Goal: Submit feedback/report problem: Provide input to the site owners about the experience or issues

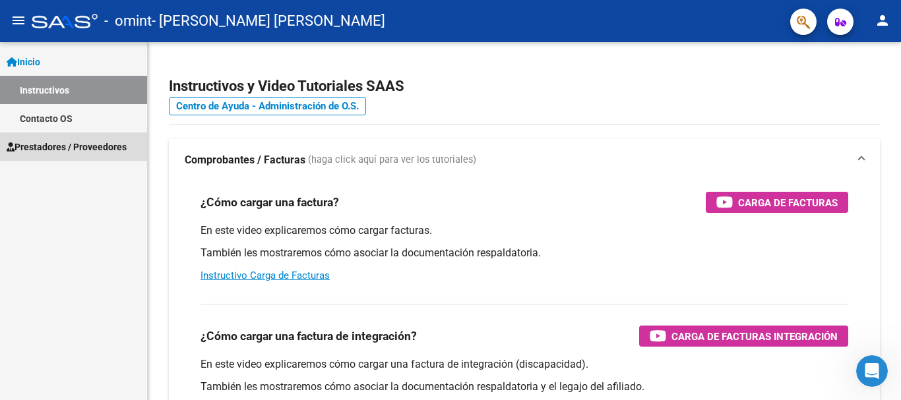
click at [66, 138] on link "Prestadores / Proveedores" at bounding box center [73, 147] width 147 height 28
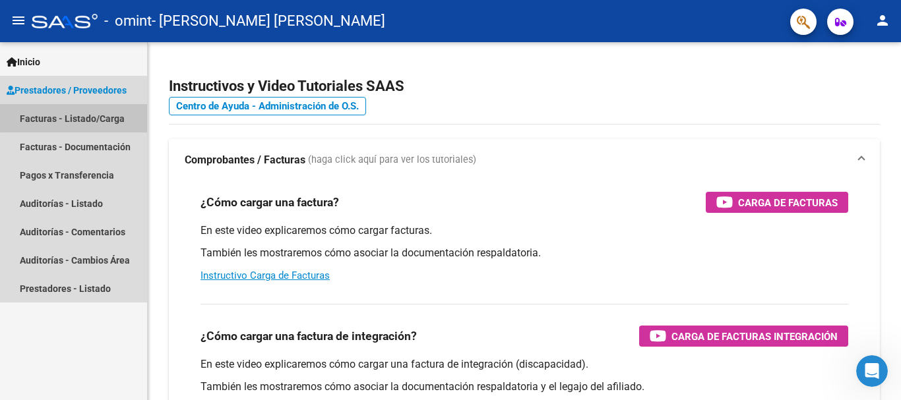
click at [128, 113] on link "Facturas - Listado/Carga" at bounding box center [73, 118] width 147 height 28
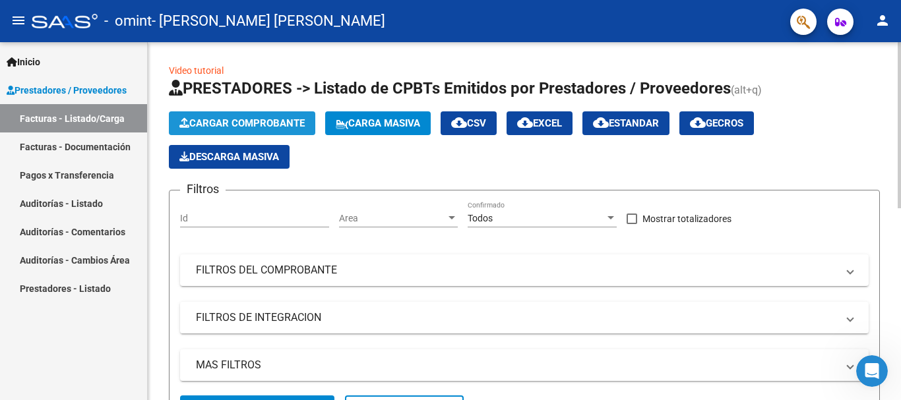
click at [230, 115] on button "Cargar Comprobante" at bounding box center [242, 123] width 146 height 24
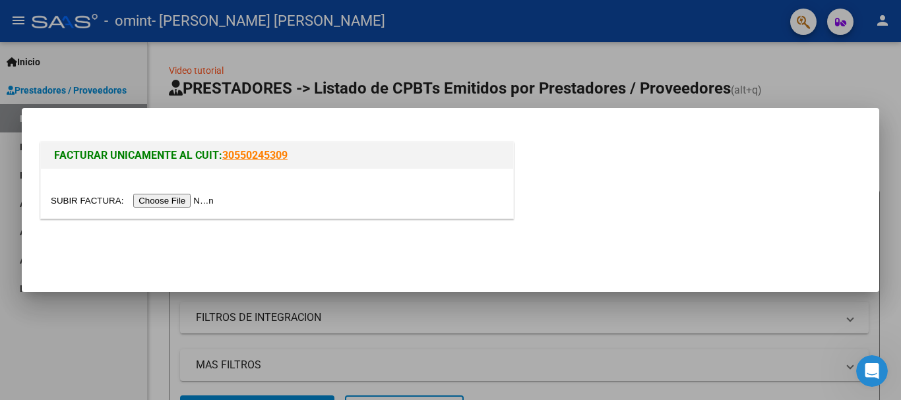
click at [195, 202] on input "file" at bounding box center [134, 201] width 167 height 14
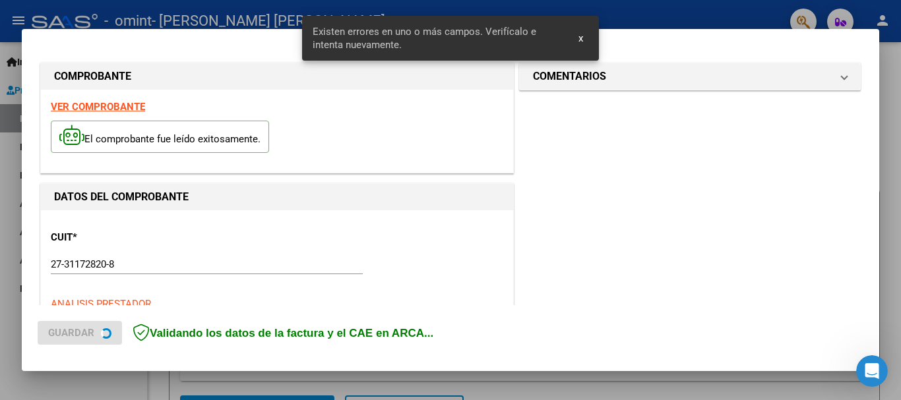
scroll to position [329, 0]
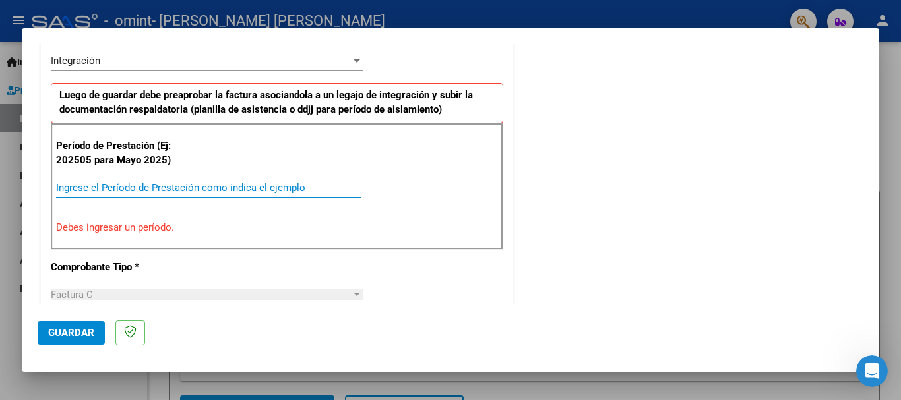
click at [104, 191] on input "Ingrese el Período de Prestación como indica el ejemplo" at bounding box center [208, 188] width 305 height 12
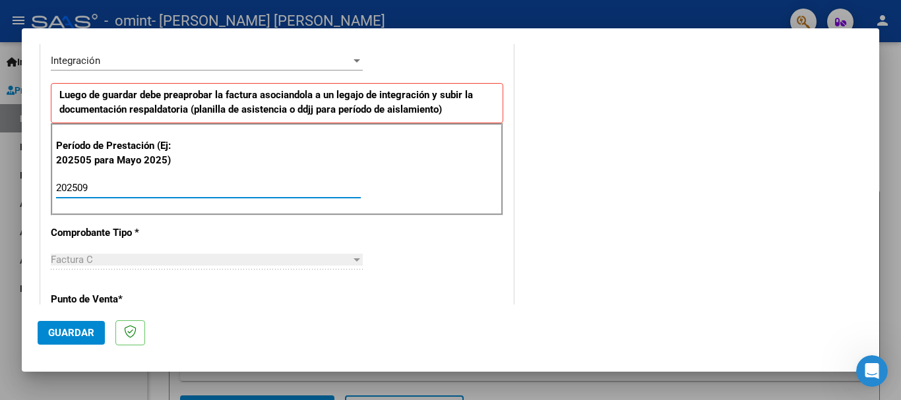
type input "202509"
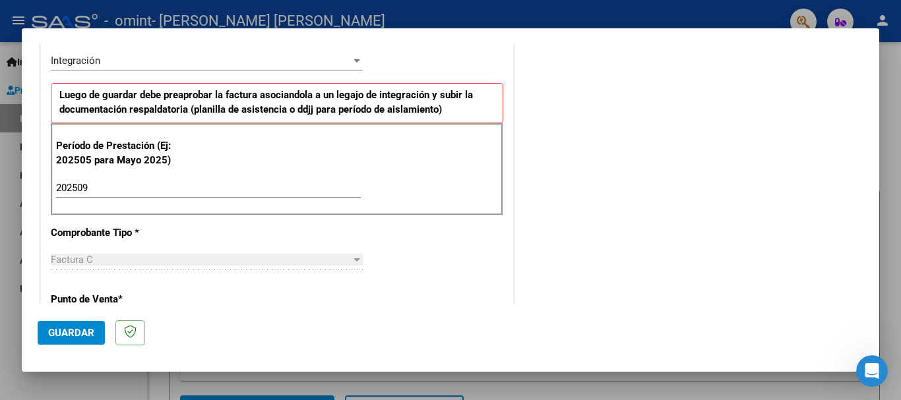
click at [464, 260] on div "CUIT * 27-31172820-8 Ingresar CUIT ANALISIS PRESTADOR [PERSON_NAME] [PERSON_NAM…" at bounding box center [277, 376] width 472 height 992
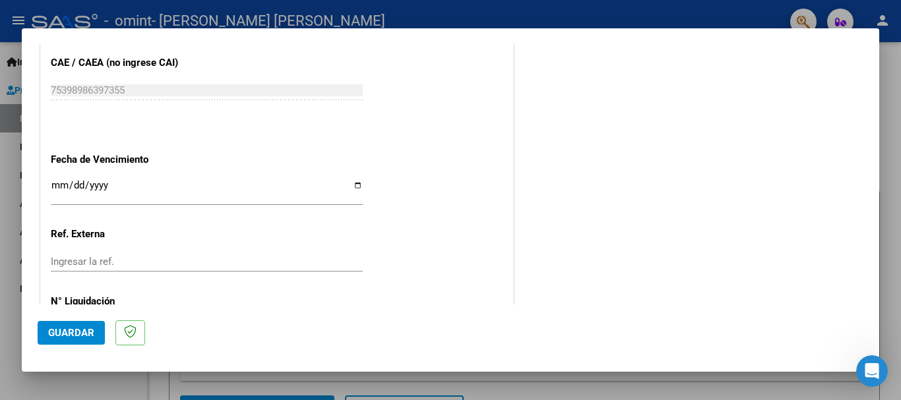
scroll to position [853, 0]
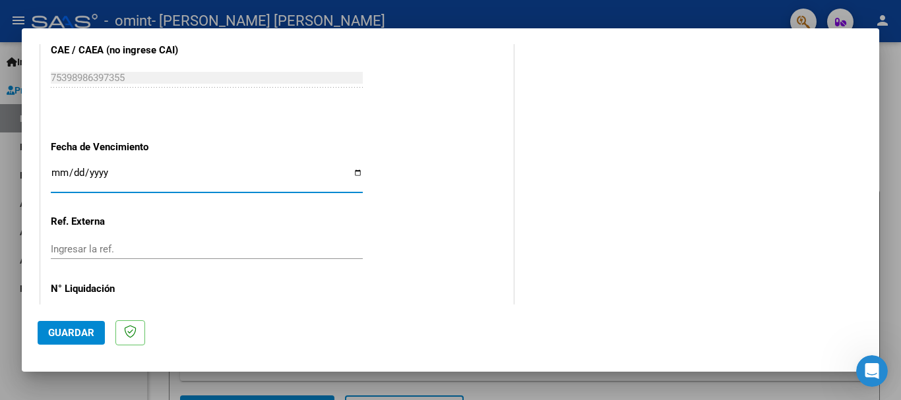
click at [94, 170] on input "Ingresar la fecha" at bounding box center [207, 177] width 312 height 21
click at [359, 170] on input "Ingresar la fecha" at bounding box center [207, 177] width 312 height 21
type input "[DATE]"
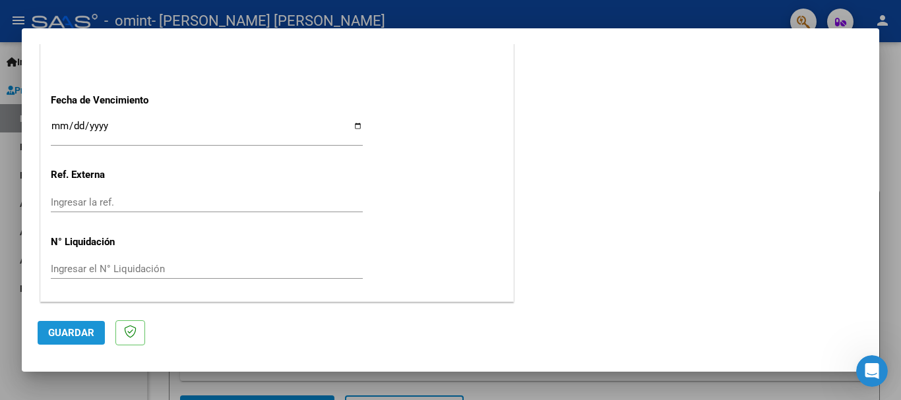
click at [86, 331] on span "Guardar" at bounding box center [71, 333] width 46 height 12
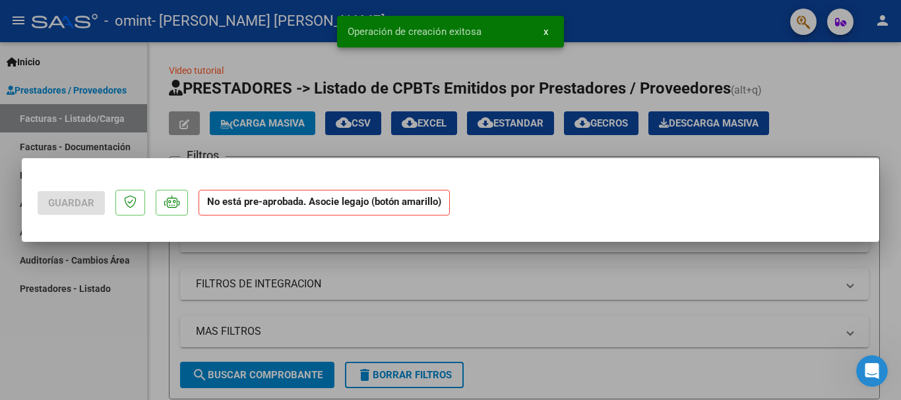
scroll to position [0, 0]
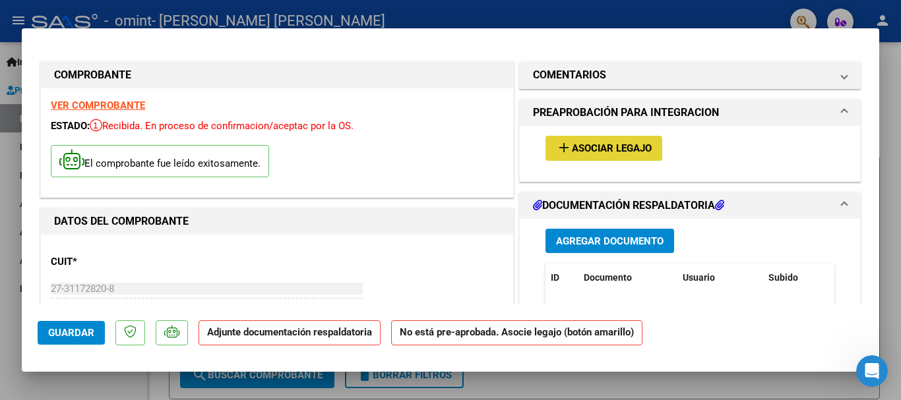
click at [619, 144] on span "Asociar Legajo" at bounding box center [612, 149] width 80 height 12
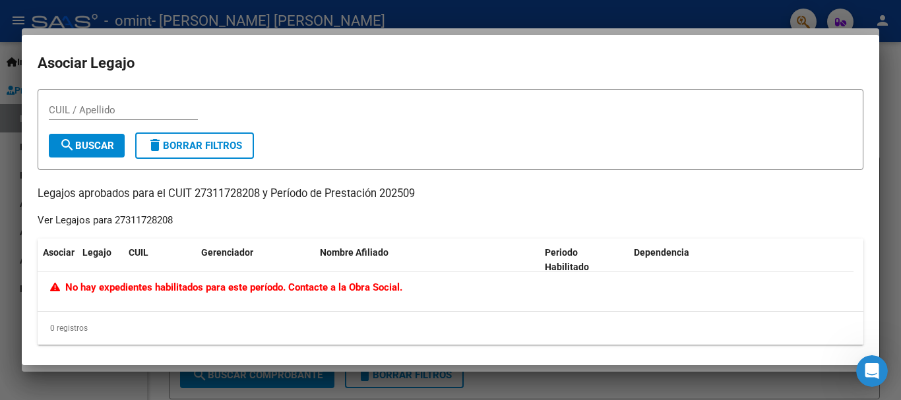
click at [359, 284] on span "No hay expedientes habilitados para este período. Contacte a la Obra Social." at bounding box center [226, 288] width 352 height 12
click at [867, 45] on mat-dialog-container "Asociar Legajo CUIL / Apellido search Buscar delete Borrar Filtros Legajos apro…" at bounding box center [450, 200] width 857 height 330
click at [863, 374] on icon "Abrir Intercom Messenger" at bounding box center [870, 370] width 22 height 22
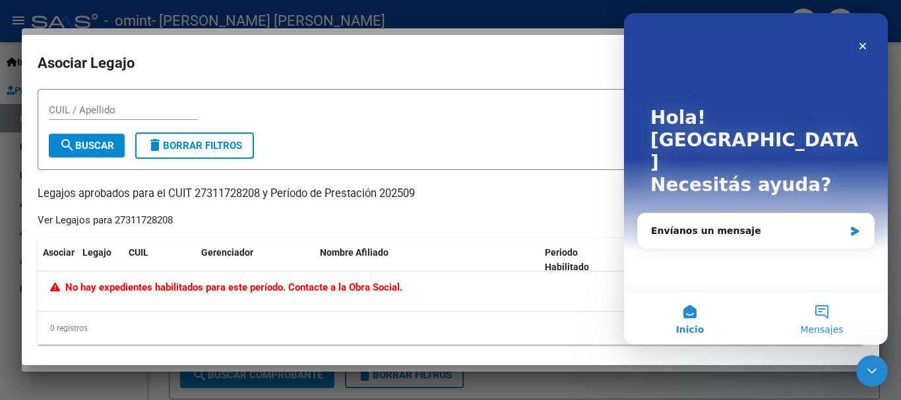
click at [811, 315] on button "Mensajes" at bounding box center [822, 318] width 132 height 53
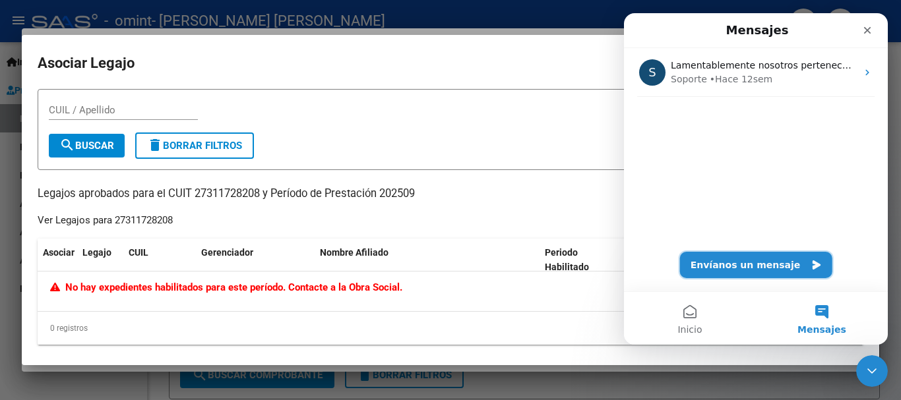
click at [795, 254] on button "Envíanos un mensaje" at bounding box center [756, 265] width 152 height 26
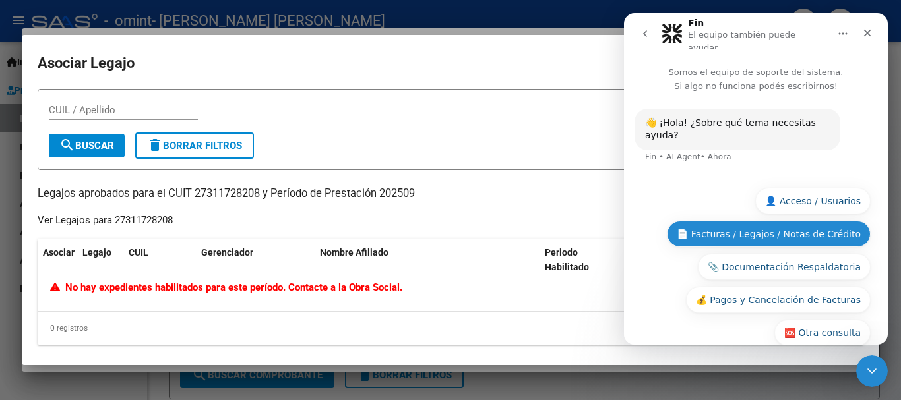
click at [793, 223] on button "📄 Facturas / Legajos / Notas de Crédito" at bounding box center [769, 234] width 204 height 26
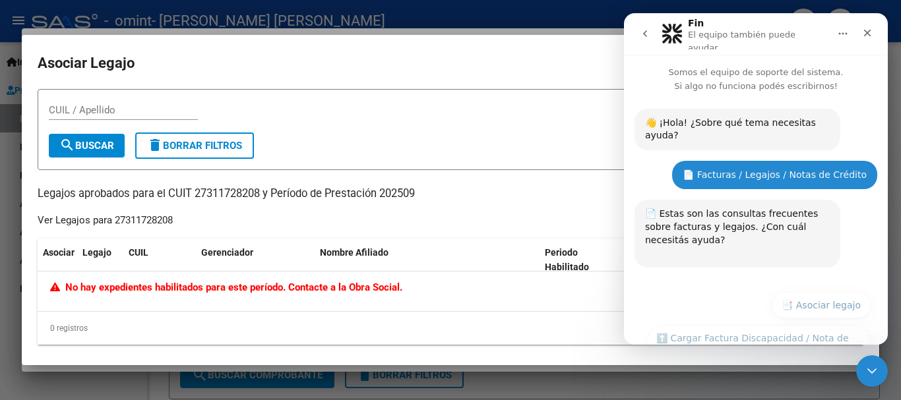
scroll to position [253, 0]
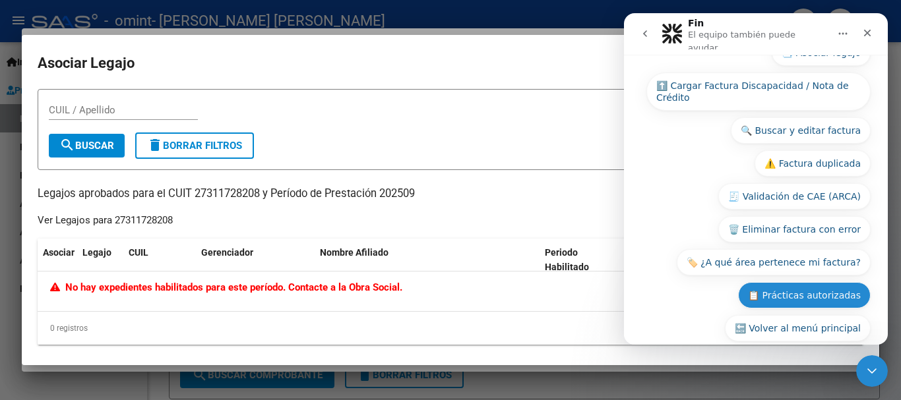
click at [819, 282] on button "📋 Prácticas autorizadas" at bounding box center [804, 295] width 133 height 26
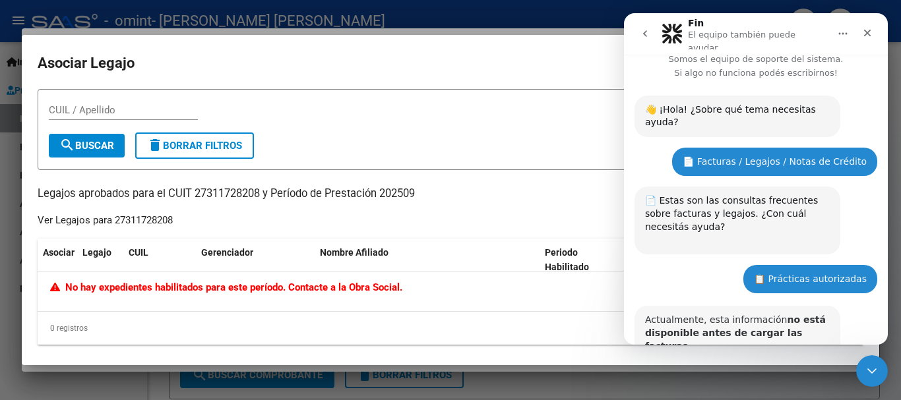
scroll to position [225, 0]
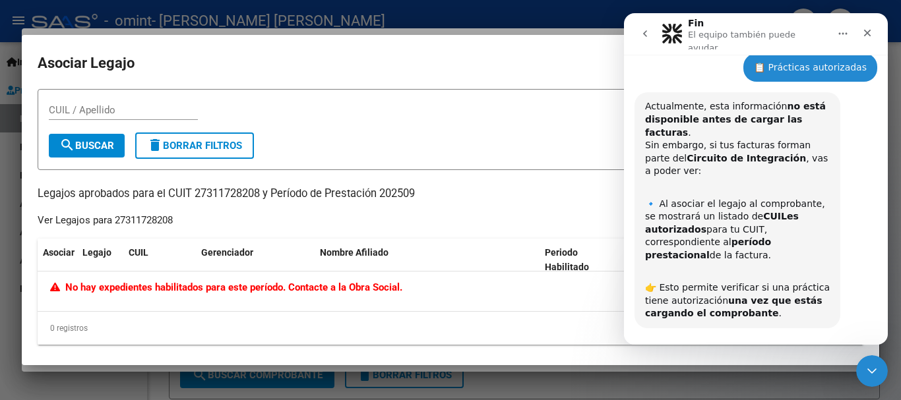
click at [722, 353] on button "📑 Asociar legajo" at bounding box center [737, 366] width 99 height 26
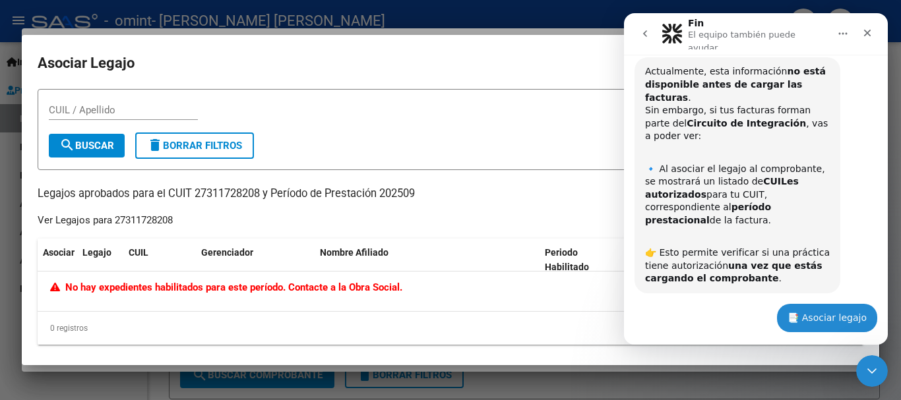
scroll to position [718, 0]
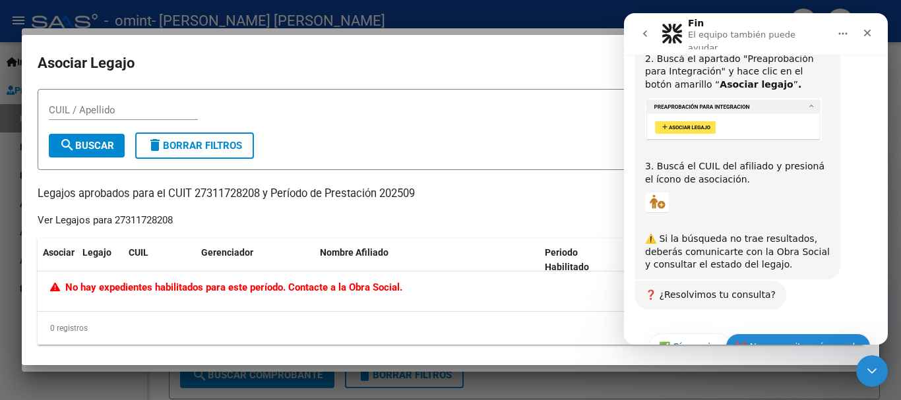
click at [766, 334] on button "❌ No, necesito más ayuda" at bounding box center [797, 347] width 145 height 26
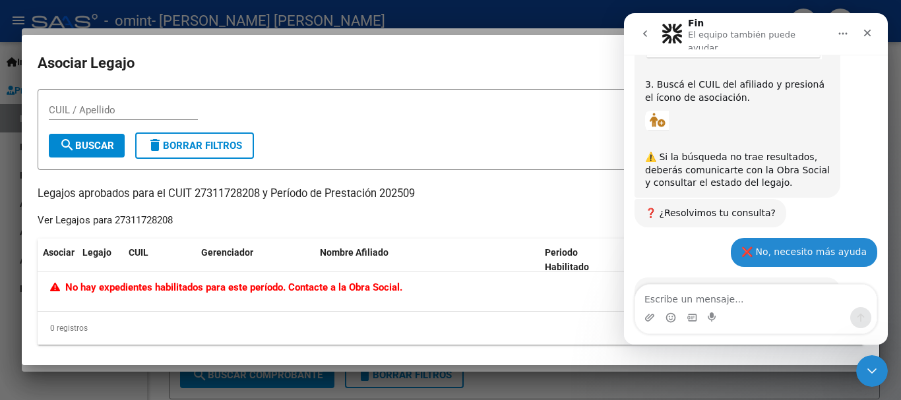
scroll to position [847, 0]
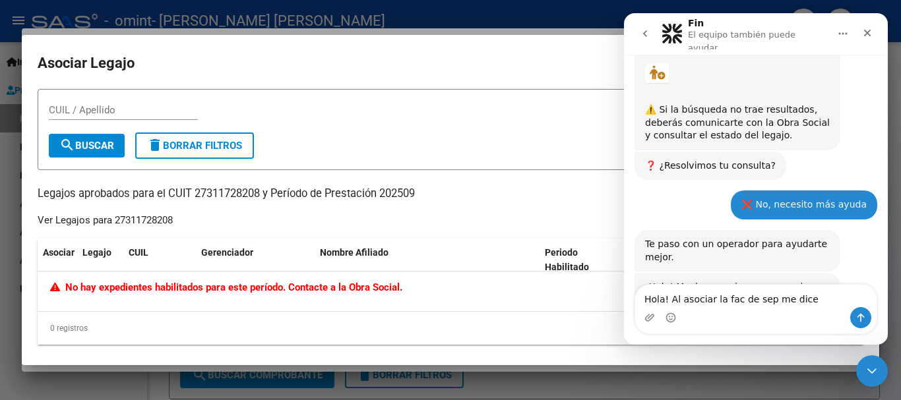
drag, startPoint x: 66, startPoint y: 288, endPoint x: 411, endPoint y: 285, distance: 344.9
click at [411, 285] on div "No hay expedientes habilitados para este período. Contacte a la Obra Social." at bounding box center [445, 287] width 791 height 15
copy span "No hay expedientes habilitados para este período. Contacte a la Obra Social."
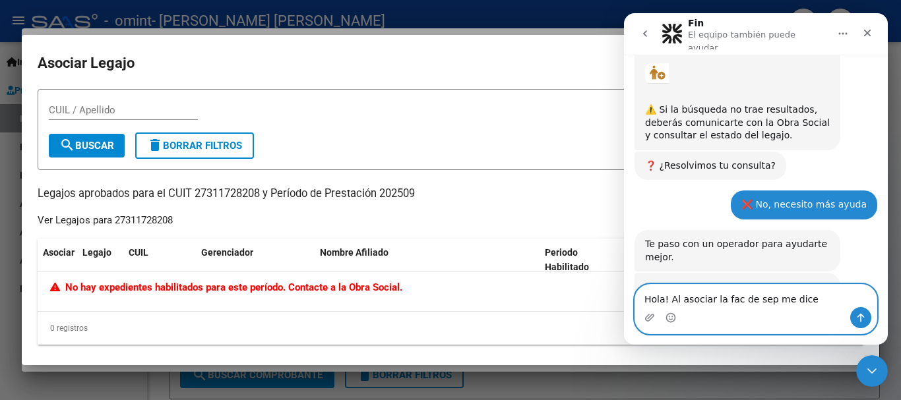
click at [800, 296] on textarea "Hola! Al asociar la fac de sep me dice" at bounding box center [755, 296] width 241 height 22
type textarea "Hola! Al asociar la fac de sep me dice No hay expedientes habilitados para este…"
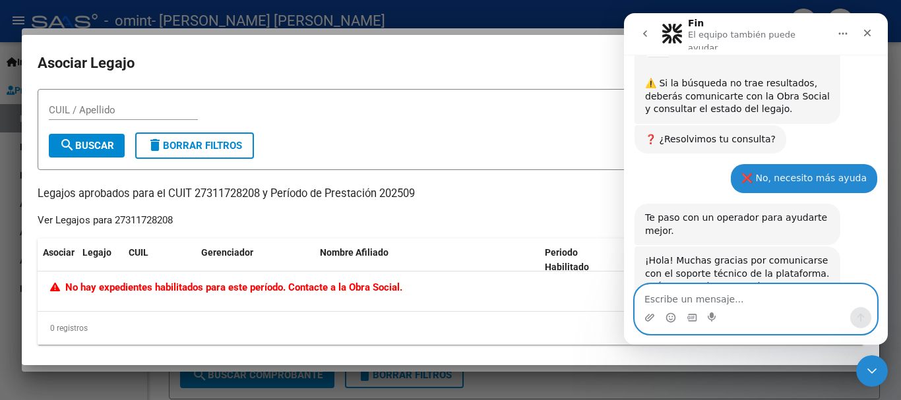
scroll to position [913, 0]
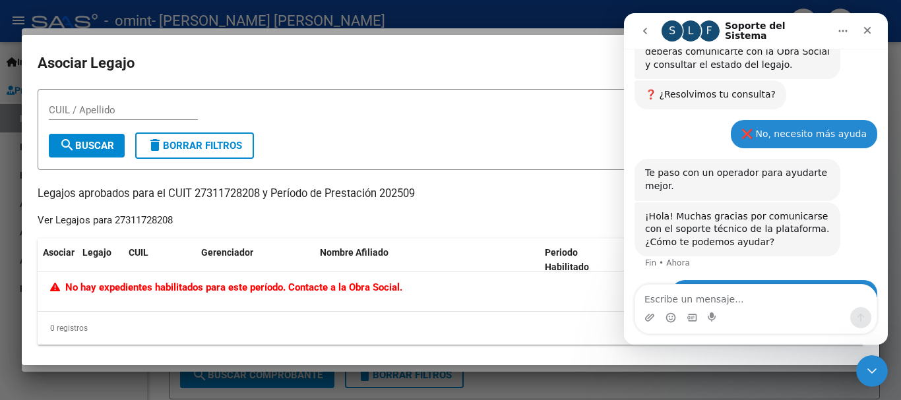
drag, startPoint x: 41, startPoint y: 192, endPoint x: 124, endPoint y: 195, distance: 83.2
click at [124, 195] on p "Legajos aprobados para el CUIT 27311728208 y Período de Prestación 202509" at bounding box center [451, 194] width 826 height 16
click at [36, 193] on mat-dialog-content "CUIL / Apellido search Buscar delete Borrar Filtros Legajos aprobados para el C…" at bounding box center [450, 219] width 857 height 260
drag, startPoint x: 37, startPoint y: 193, endPoint x: 427, endPoint y: 195, distance: 389.7
click at [427, 195] on mat-dialog-content "CUIL / Apellido search Buscar delete Borrar Filtros Legajos aprobados para el C…" at bounding box center [450, 219] width 857 height 260
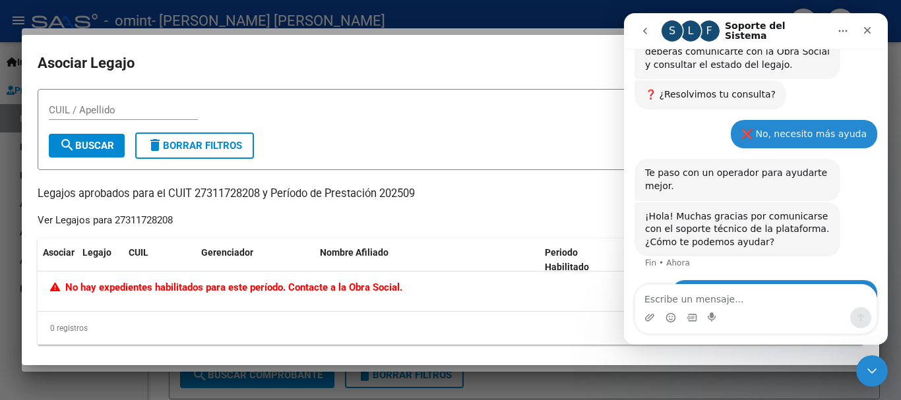
copy p "Legajos aprobados para el CUIT 27311728208 y Período de Prestación 202509"
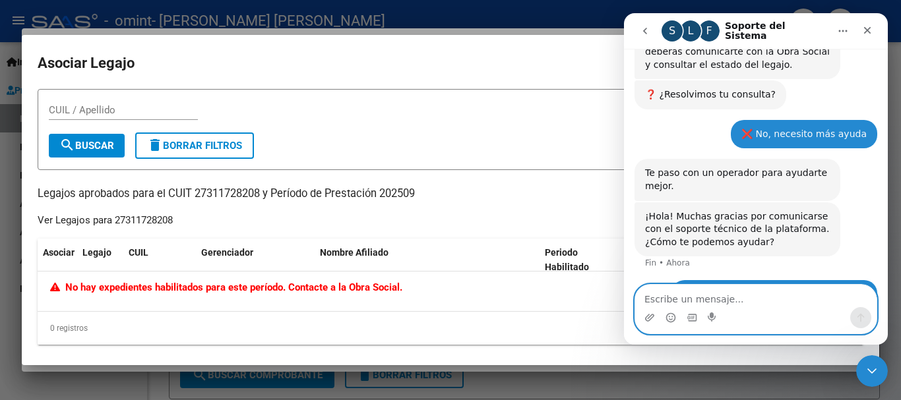
click at [673, 302] on textarea "Escribe un mensaje..." at bounding box center [755, 296] width 241 height 22
type textarea "esta es mi información"
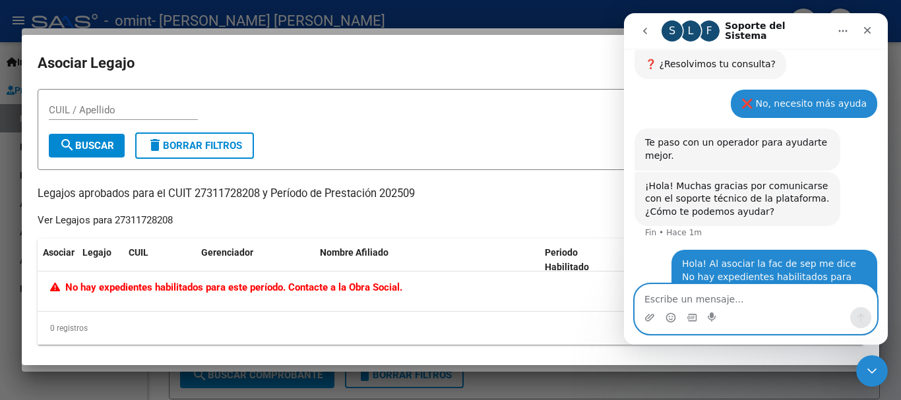
paste textarea "Legajos aprobados para el CUIT 27311728208 y Período de Prestación 202509"
type textarea "Legajos aprobados para el CUIT 27311728208 y Período de Prestación 202509"
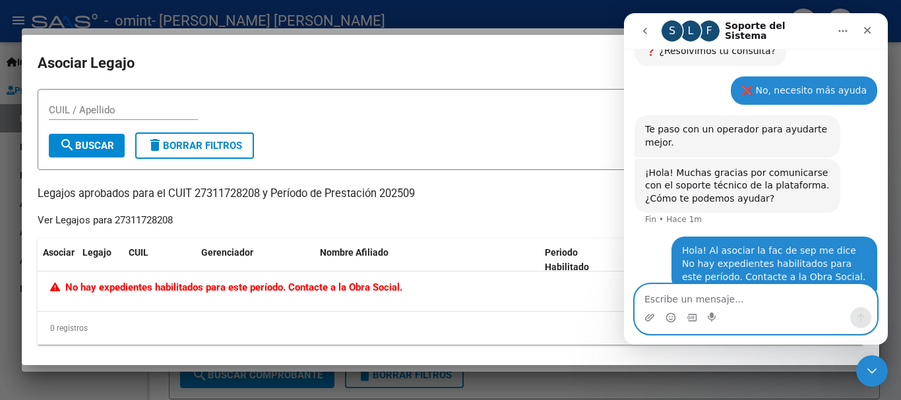
scroll to position [999, 0]
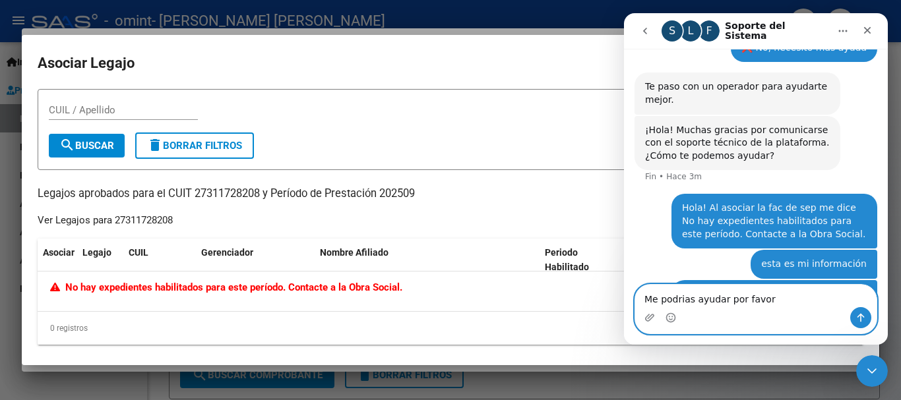
type textarea "Me podrias ayudar por favor?"
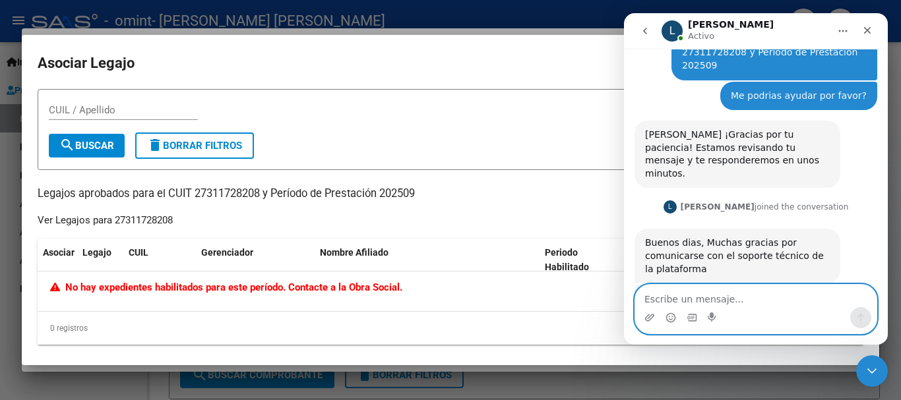
scroll to position [1270, 0]
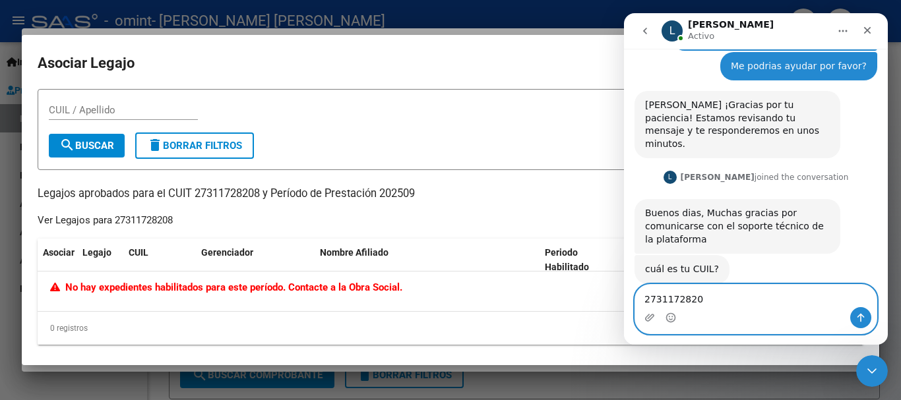
type textarea "27311728208"
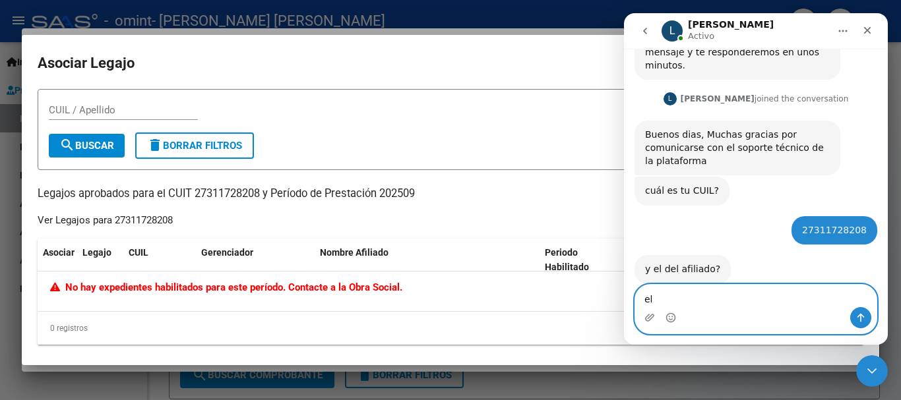
scroll to position [1349, 0]
type textarea "el dni 49222258"
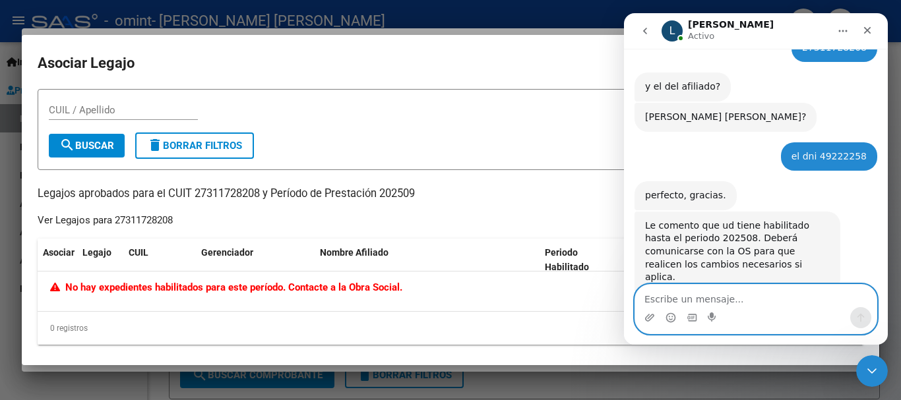
scroll to position [1531, 0]
type textarea "Muchas gracias"
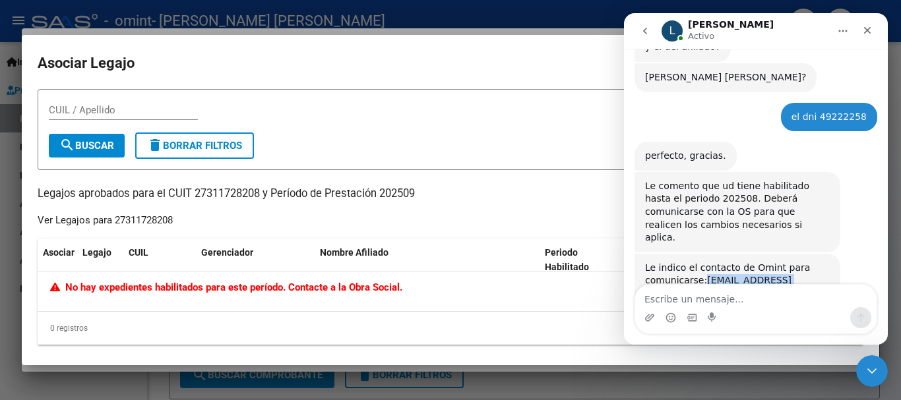
drag, startPoint x: 700, startPoint y: 191, endPoint x: 810, endPoint y: 187, distance: 110.8
click at [810, 262] on div "Le indico el contacto de Omint para comunicarse: [EMAIL_ADDRESS][DOMAIN_NAME] o…" at bounding box center [737, 287] width 185 height 51
copy div "[EMAIL_ADDRESS][DOMAIN_NAME]"
drag, startPoint x: 724, startPoint y: 202, endPoint x: 645, endPoint y: 209, distance: 79.4
click at [645, 262] on div "Le indico el contacto de Omint para comunicarse: [EMAIL_ADDRESS][DOMAIN_NAME] o…" at bounding box center [737, 287] width 185 height 51
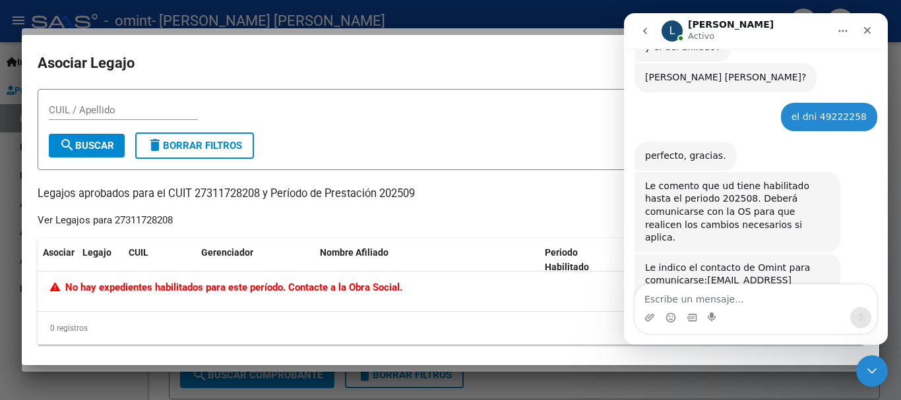
copy link "[EMAIL_ADDRESS][DOMAIN_NAME]"
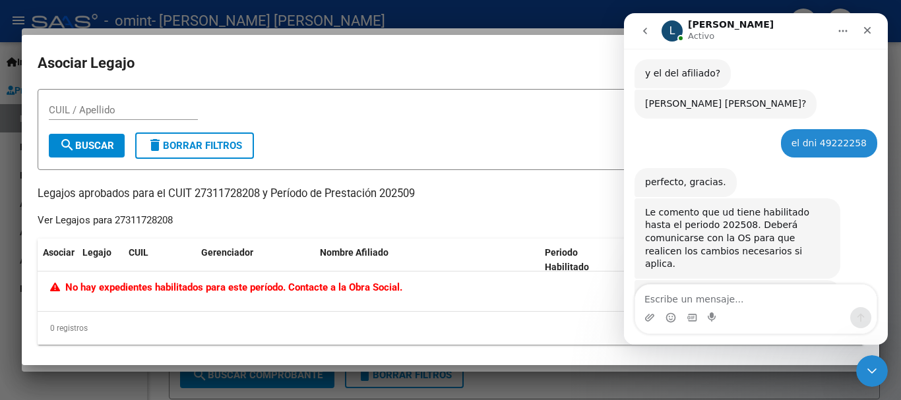
scroll to position [1518, 0]
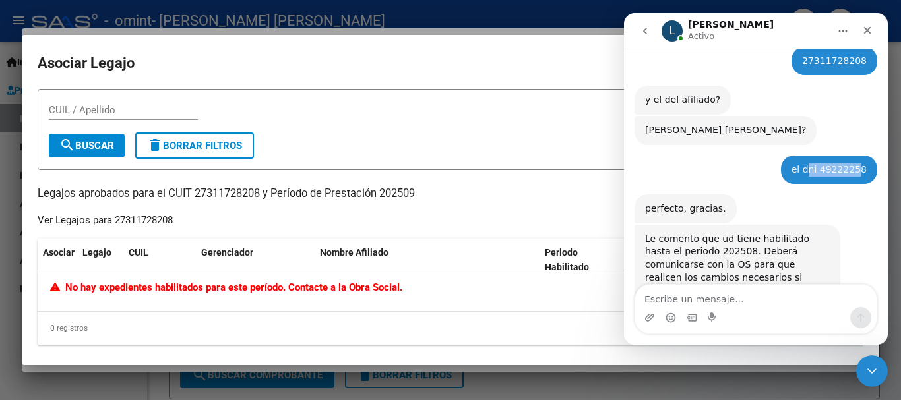
drag, startPoint x: 857, startPoint y: 92, endPoint x: 812, endPoint y: 90, distance: 45.6
click at [812, 164] on div "el dni 49222258" at bounding box center [828, 170] width 75 height 13
drag, startPoint x: 859, startPoint y: 90, endPoint x: 804, endPoint y: 87, distance: 54.8
click at [804, 164] on div "el dni 49222258" at bounding box center [828, 170] width 75 height 13
copy div "dni 49222258"
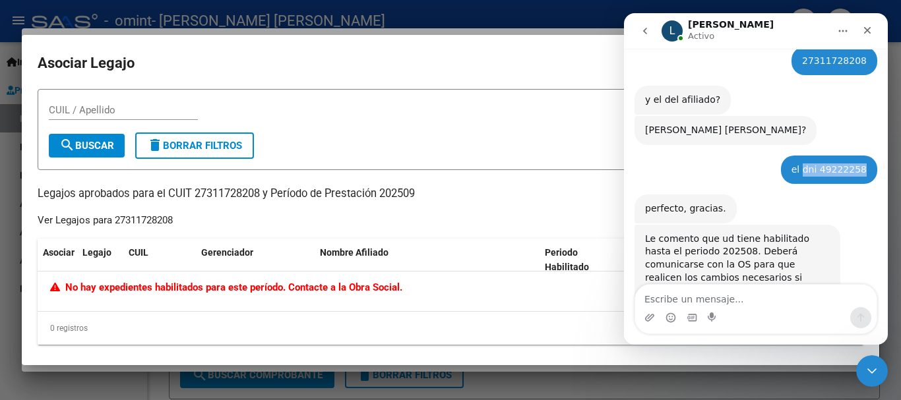
scroll to position [1571, 0]
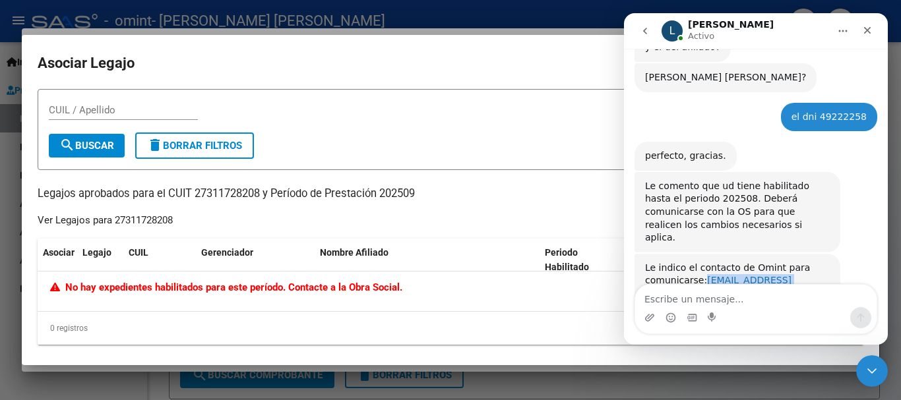
drag, startPoint x: 700, startPoint y: 190, endPoint x: 808, endPoint y: 190, distance: 108.8
click at [808, 262] on div "Le indico el contacto de Omint para comunicarse: [EMAIL_ADDRESS][DOMAIN_NAME] o…" at bounding box center [737, 287] width 185 height 51
copy link "[EMAIL_ADDRESS][DOMAIN_NAME]"
drag, startPoint x: 733, startPoint y: 204, endPoint x: 647, endPoint y: 208, distance: 85.8
click at [647, 262] on div "Le indico el contacto de Omint para comunicarse: [EMAIL_ADDRESS][DOMAIN_NAME] o…" at bounding box center [737, 287] width 185 height 51
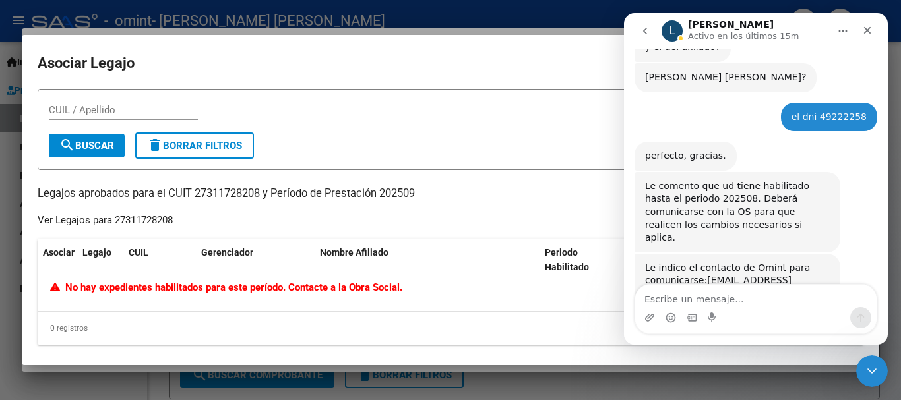
copy link "[EMAIL_ADDRESS][DOMAIN_NAME]"
